Goal: Complete application form

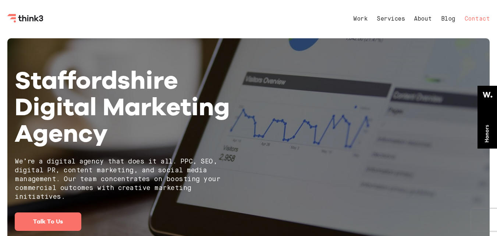
click at [470, 19] on link "Contact" at bounding box center [476, 19] width 25 height 6
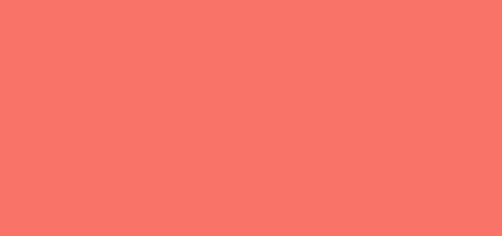
select select "General enquiry"
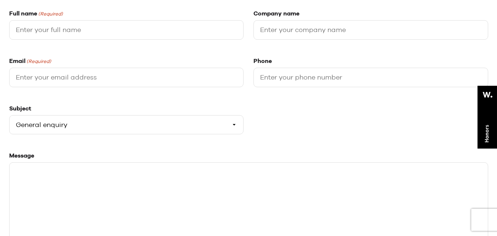
scroll to position [135, 0]
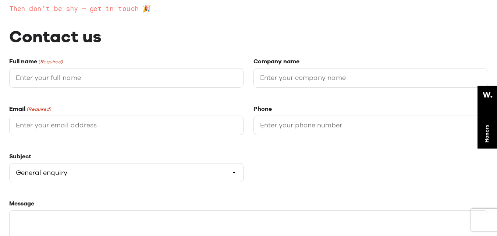
click at [85, 81] on input "Full name (Required)" at bounding box center [126, 77] width 235 height 19
click at [121, 83] on input "Full name (Required)" at bounding box center [126, 77] width 235 height 19
type input "Pritish Banerjee"
click at [273, 77] on input "Company name" at bounding box center [370, 77] width 235 height 19
click at [92, 124] on input "Email (Required)" at bounding box center [126, 124] width 235 height 19
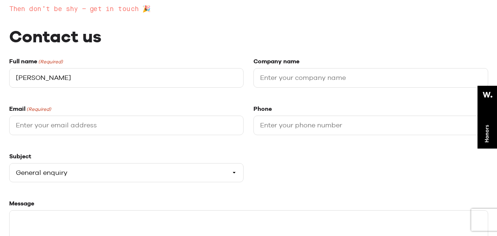
paste input "pritishseoconsultant@gmail.com"
type input "pritishseoconsultant@gmail.com"
click at [280, 125] on input "Phone" at bounding box center [370, 124] width 235 height 19
type input "9064475325"
click at [294, 73] on input "Company name" at bounding box center [370, 77] width 235 height 19
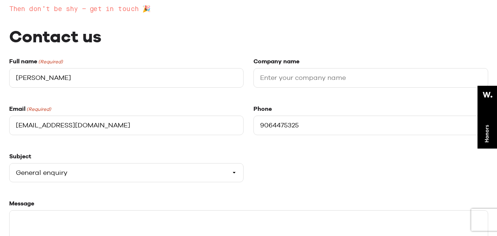
click at [261, 77] on input "Company name" at bounding box center [370, 77] width 235 height 19
paste input "Linked Builders Team"
type input "Linked Builders Team"
click at [107, 171] on select "Please select a subject General enquiry Start a project Support" at bounding box center [126, 172] width 235 height 19
select select "Start a project"
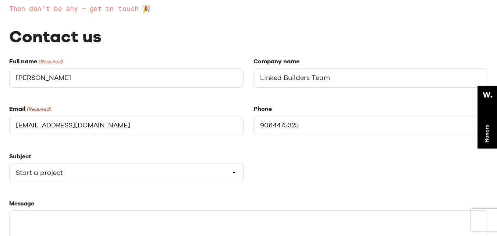
click at [9, 163] on select "Please select a subject General enquiry Start a project Support" at bounding box center [126, 172] width 235 height 19
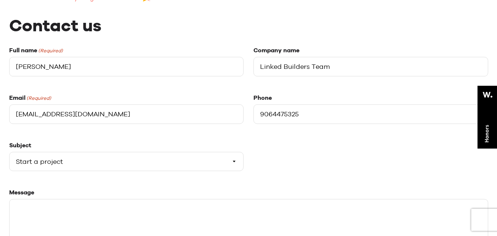
scroll to position [184, 0]
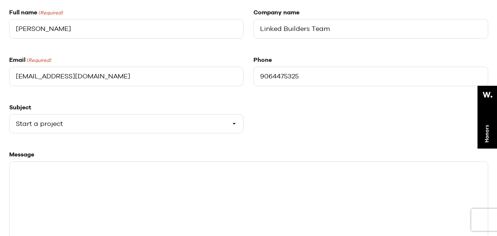
click at [90, 187] on textarea "Message" at bounding box center [248, 216] width 479 height 110
click at [159, 178] on textarea "Message" at bounding box center [248, 216] width 479 height 110
paste textarea "Hi, I'm Pritish a Link Building Service Provider. I have in my collection High …"
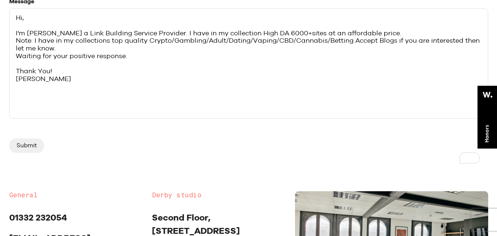
scroll to position [355, 0]
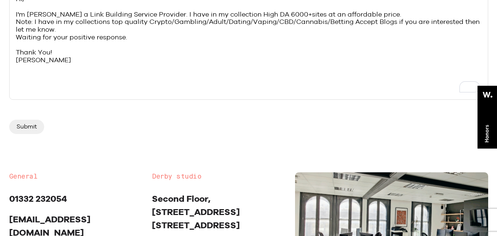
type textarea "Hi, I'm Pritish a Link Building Service Provider. I have in my collection High …"
click at [35, 130] on input "Submit" at bounding box center [26, 126] width 35 height 14
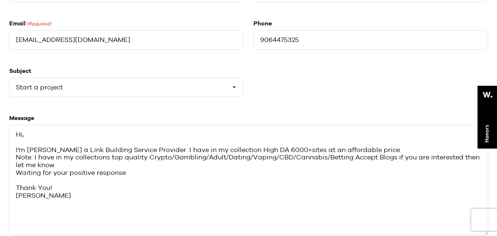
scroll to position [266, 0]
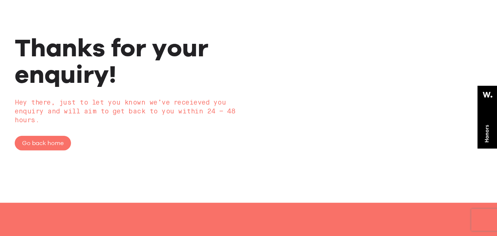
scroll to position [74, 0]
